Goal: Task Accomplishment & Management: Manage account settings

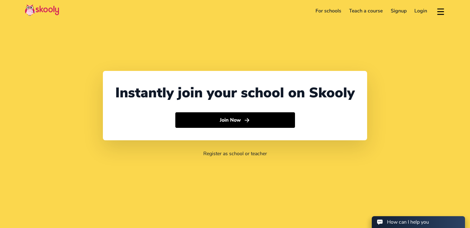
select select "65"
select select "[GEOGRAPHIC_DATA]"
select select "[GEOGRAPHIC_DATA]/[GEOGRAPHIC_DATA]"
click at [421, 11] on link "Login" at bounding box center [421, 11] width 21 height 10
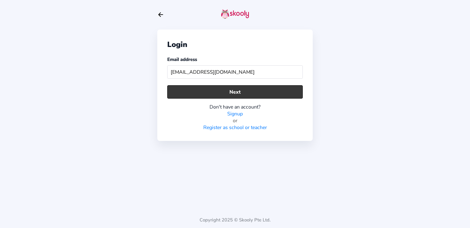
type input "izyanliana09@icloud.com"
click at [253, 93] on button "Next" at bounding box center [235, 91] width 136 height 13
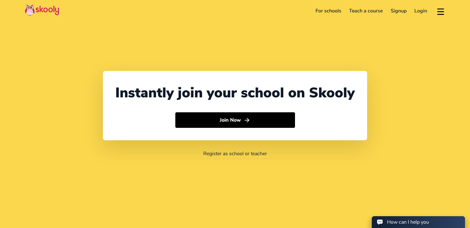
select select "65"
select select "[GEOGRAPHIC_DATA]"
select select "[GEOGRAPHIC_DATA]/[GEOGRAPHIC_DATA]"
